Goal: Task Accomplishment & Management: Complete application form

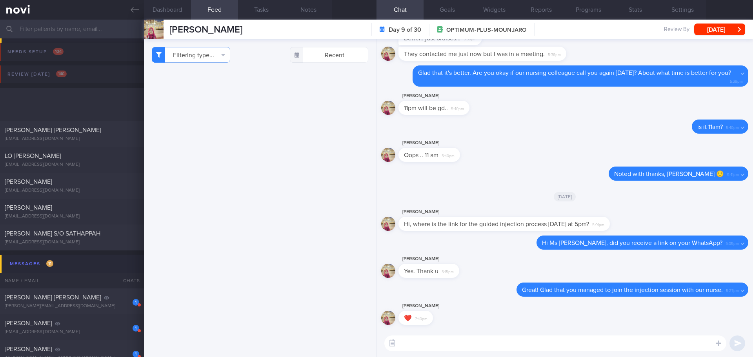
select select "8"
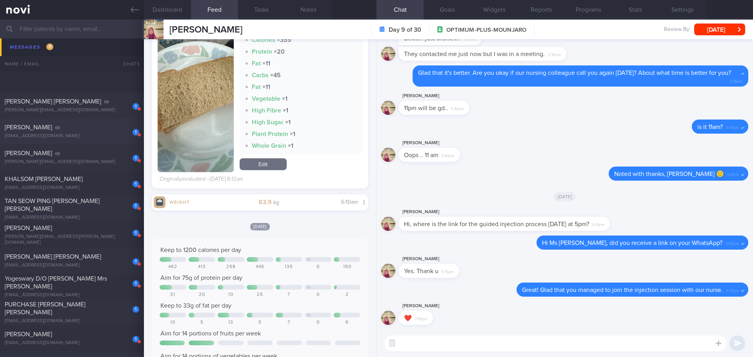
scroll to position [275, 0]
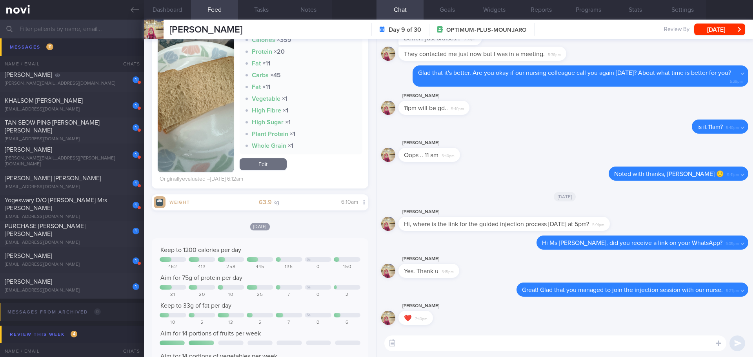
drag, startPoint x: 137, startPoint y: 11, endPoint x: 429, endPoint y: 49, distance: 293.8
click at [137, 11] on icon at bounding box center [135, 9] width 9 height 9
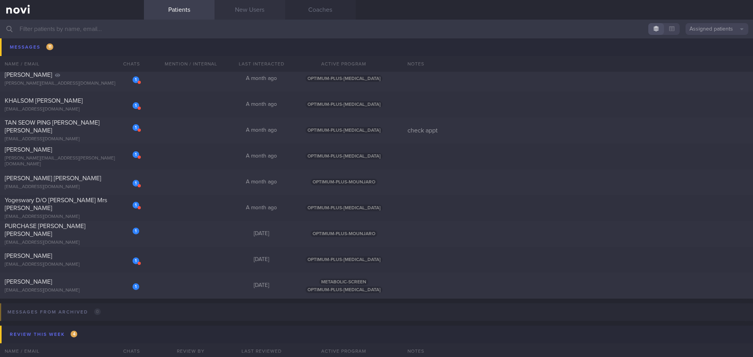
click at [262, 9] on link "New Users" at bounding box center [250, 10] width 71 height 20
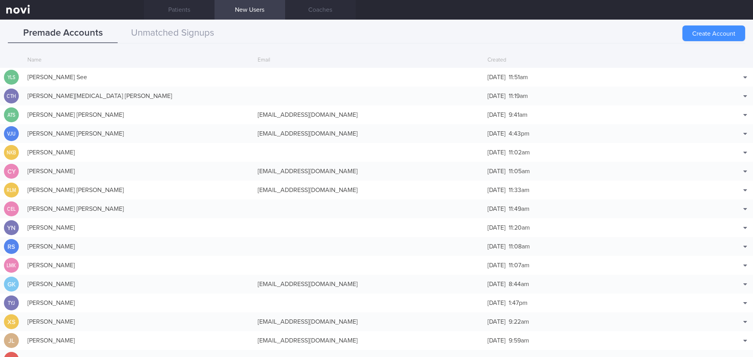
click at [687, 33] on button "Create Account" at bounding box center [713, 33] width 63 height 16
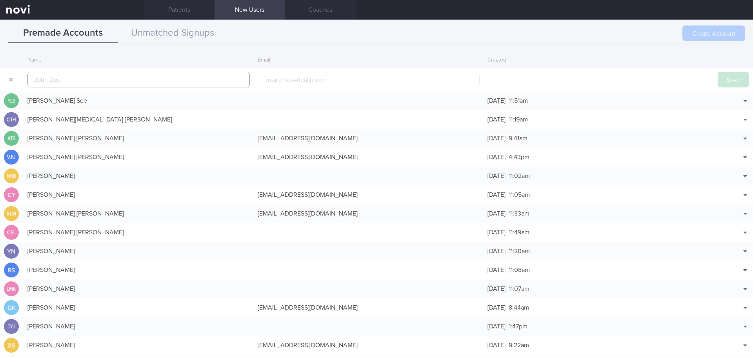
scroll to position [19, 0]
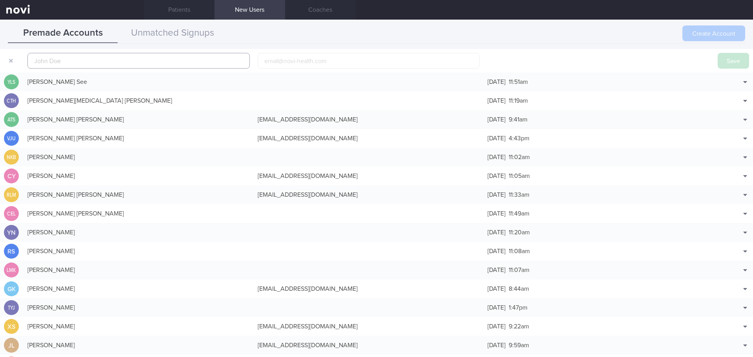
click at [74, 60] on input "text" at bounding box center [138, 61] width 222 height 16
paste input "[PERSON_NAME]"
type input "[PERSON_NAME]"
click at [720, 63] on button "Save" at bounding box center [733, 61] width 31 height 16
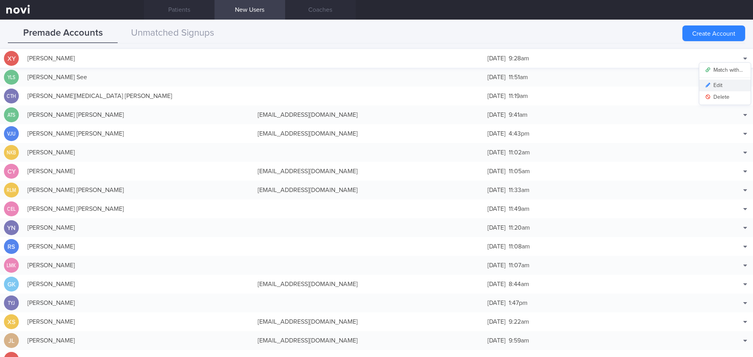
click at [721, 82] on button "Edit" at bounding box center [724, 86] width 51 height 12
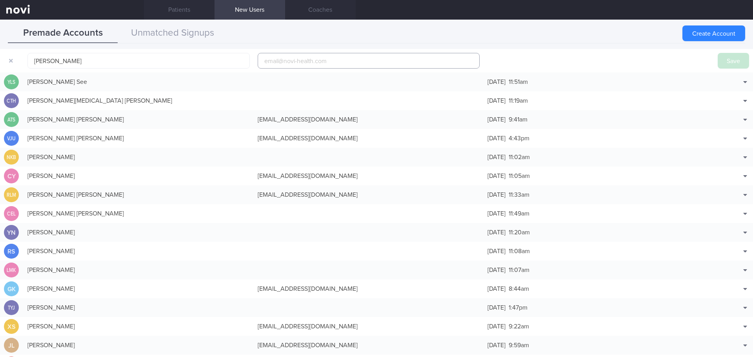
click at [313, 63] on input "email" at bounding box center [369, 61] width 222 height 16
paste input "[EMAIL_ADDRESS][DOMAIN_NAME]"
click at [719, 62] on button "Save" at bounding box center [733, 61] width 31 height 16
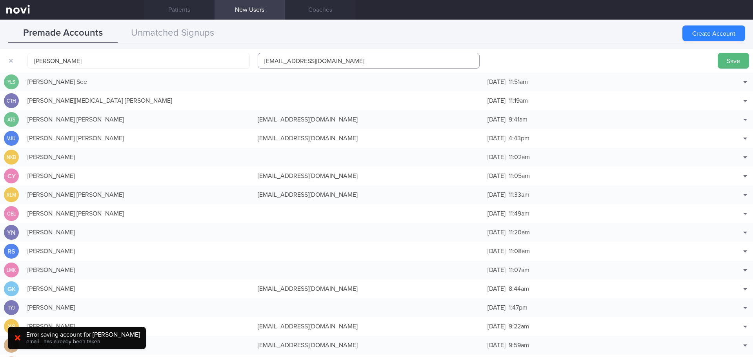
click at [302, 58] on input "[EMAIL_ADDRESS][DOMAIN_NAME]" at bounding box center [369, 61] width 222 height 16
type input "[EMAIL_ADDRESS][DOMAIN_NAME]"
click at [741, 60] on button "Save" at bounding box center [733, 61] width 31 height 16
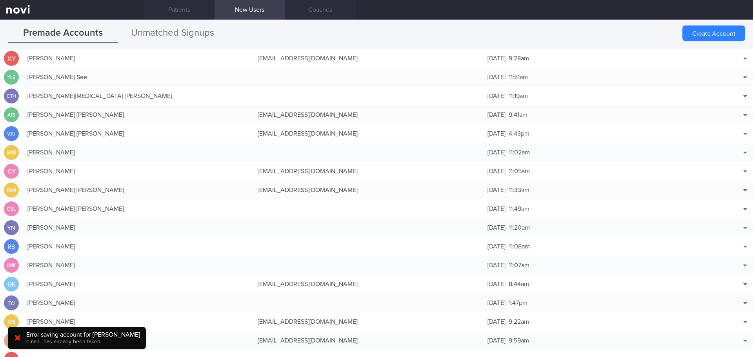
click at [186, 27] on button "Unmatched Signups" at bounding box center [173, 34] width 110 height 20
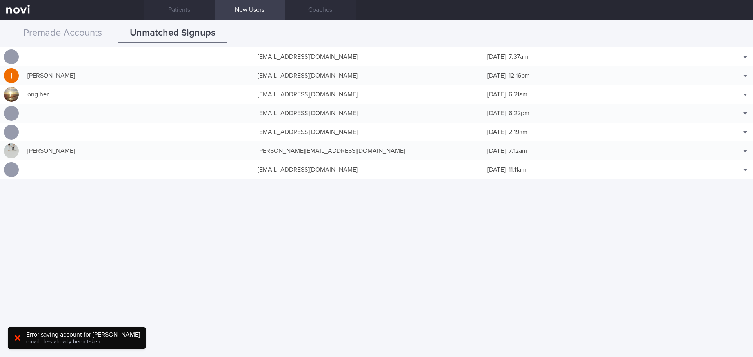
scroll to position [35105, 0]
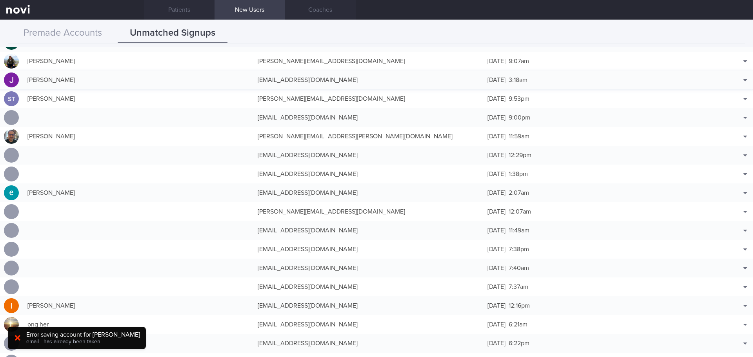
click at [355, 83] on div "[EMAIL_ADDRESS][DOMAIN_NAME]" at bounding box center [369, 80] width 230 height 16
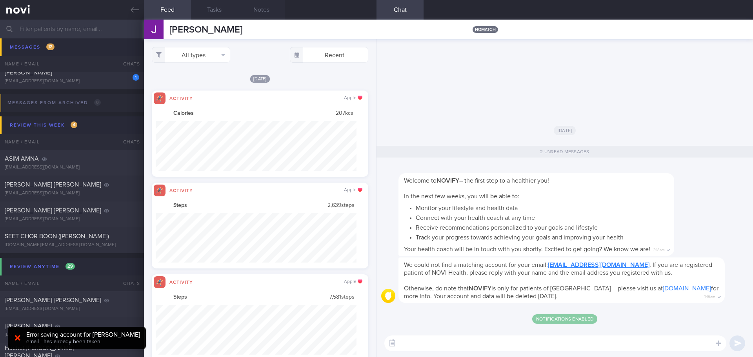
scroll to position [275, 0]
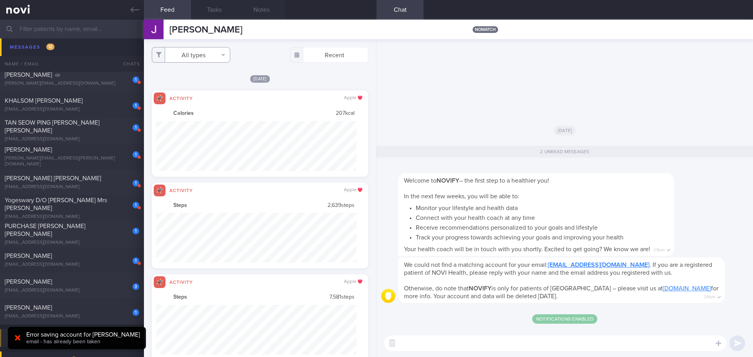
click at [225, 57] on button "All types" at bounding box center [191, 55] width 78 height 16
click at [208, 80] on button "Activity" at bounding box center [191, 82] width 78 height 12
checkbox input "false"
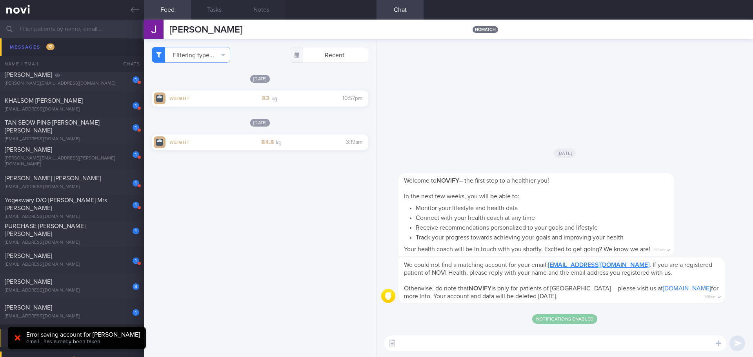
click at [314, 82] on div "[DATE]" at bounding box center [260, 79] width 216 height 8
click at [133, 4] on link at bounding box center [72, 10] width 144 height 20
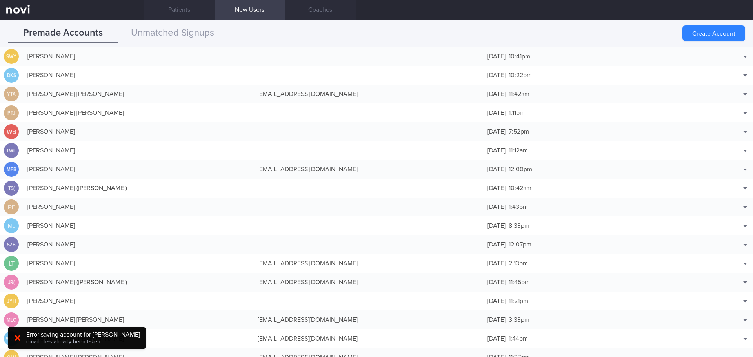
scroll to position [3381, 0]
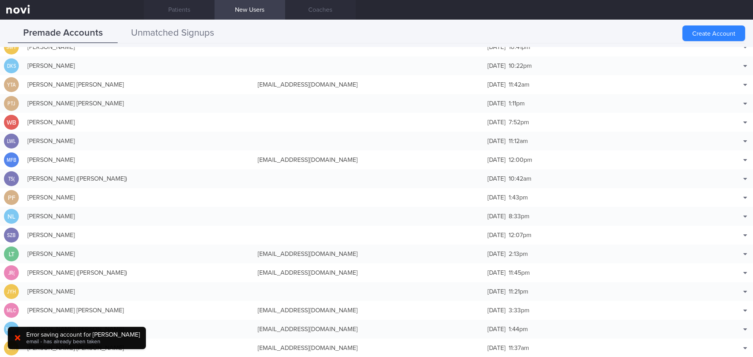
click at [183, 33] on button "Unmatched Signups" at bounding box center [173, 34] width 110 height 20
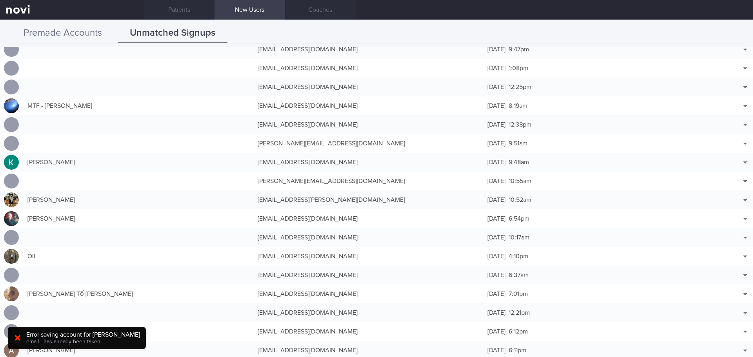
scroll to position [36038, 0]
